Goal: Task Accomplishment & Management: Manage account settings

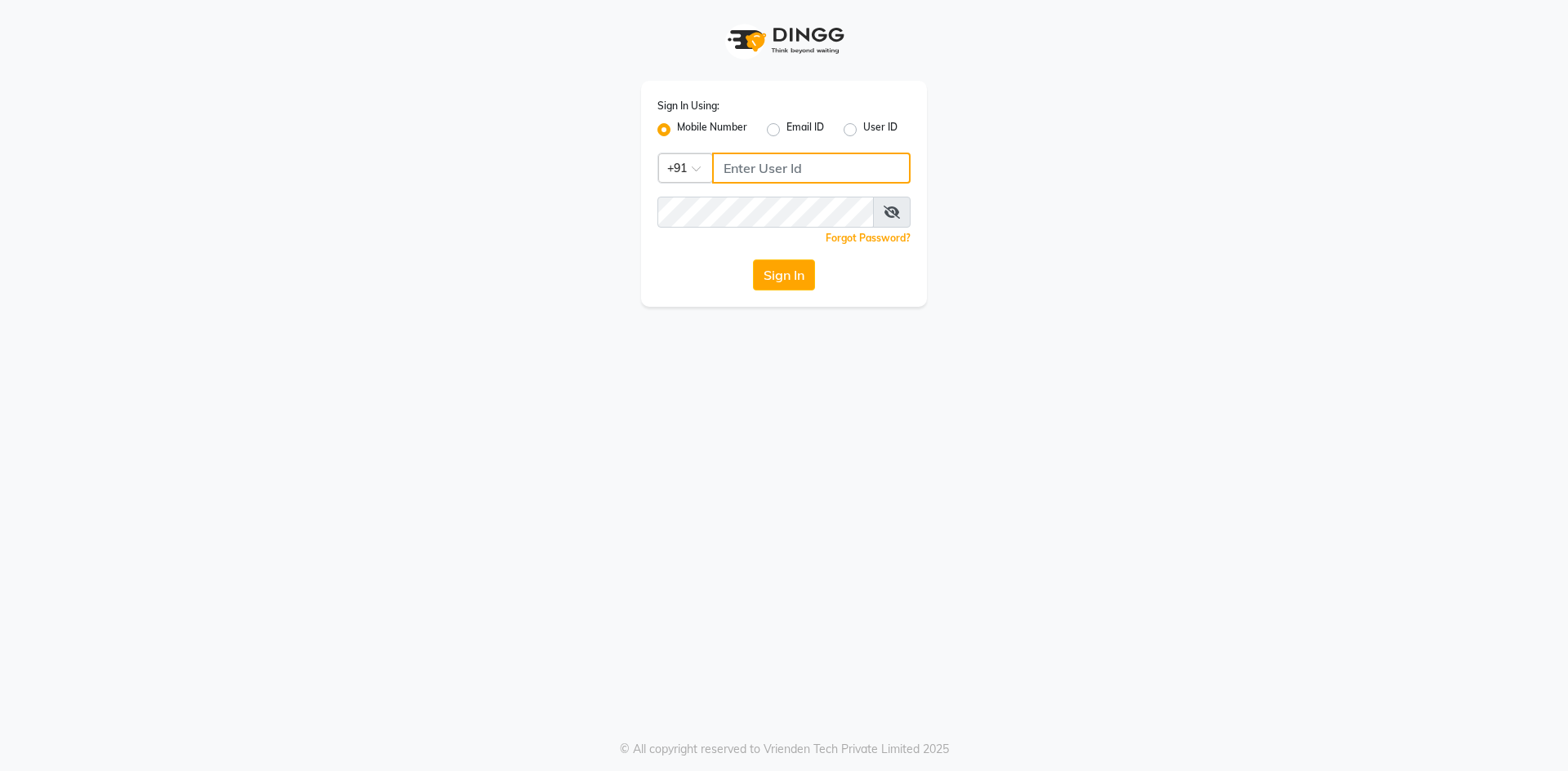
click at [766, 171] on input "Username" at bounding box center [811, 168] width 198 height 31
click at [808, 169] on input "Username" at bounding box center [811, 168] width 198 height 31
type input "6364229005"
click at [790, 271] on button "Sign In" at bounding box center [784, 275] width 62 height 31
